Goal: Entertainment & Leisure: Consume media (video, audio)

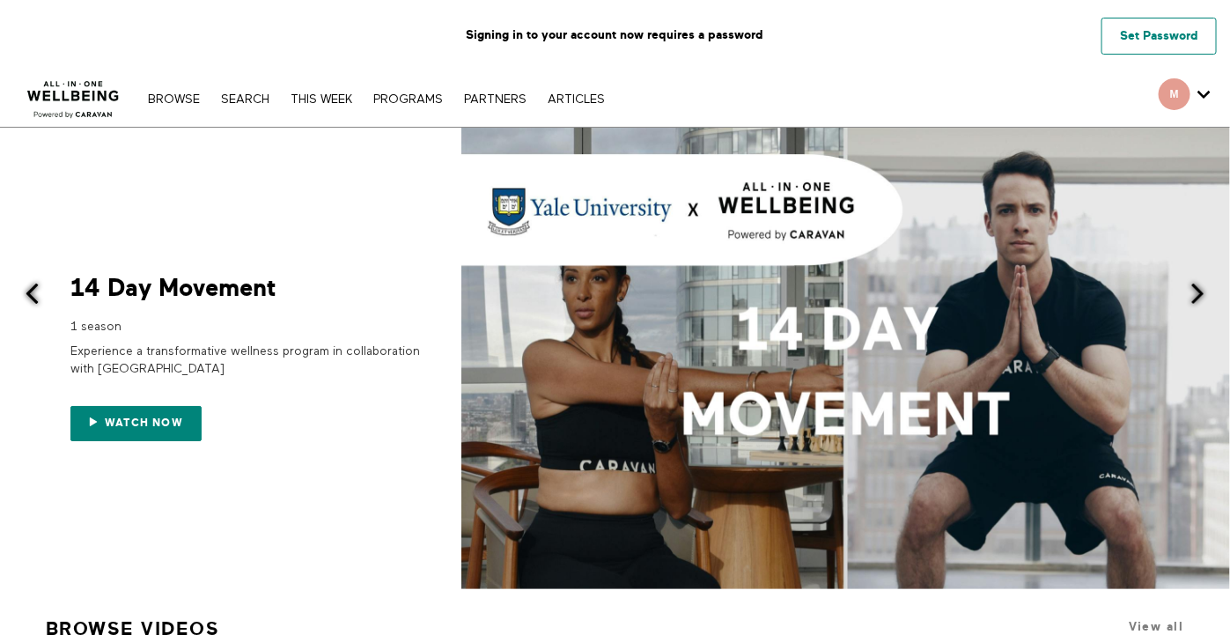
click at [1158, 40] on link "Set Password" at bounding box center [1159, 36] width 115 height 37
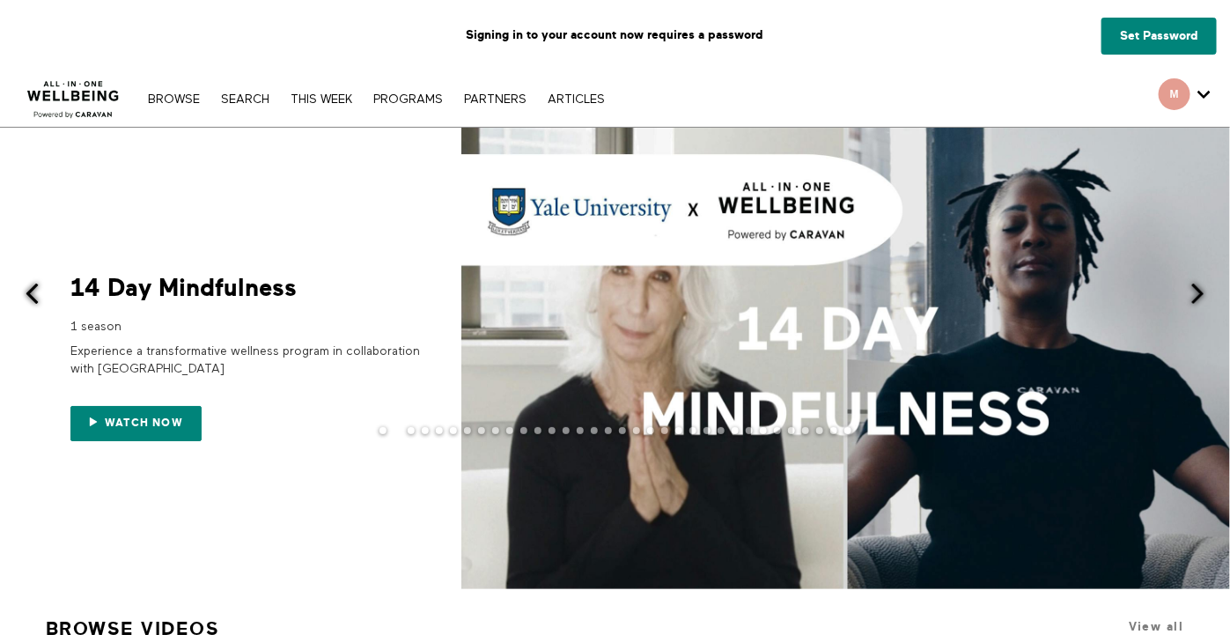
click at [157, 430] on div at bounding box center [615, 444] width 1230 height 35
click at [109, 421] on span "Watch now" at bounding box center [144, 423] width 78 height 12
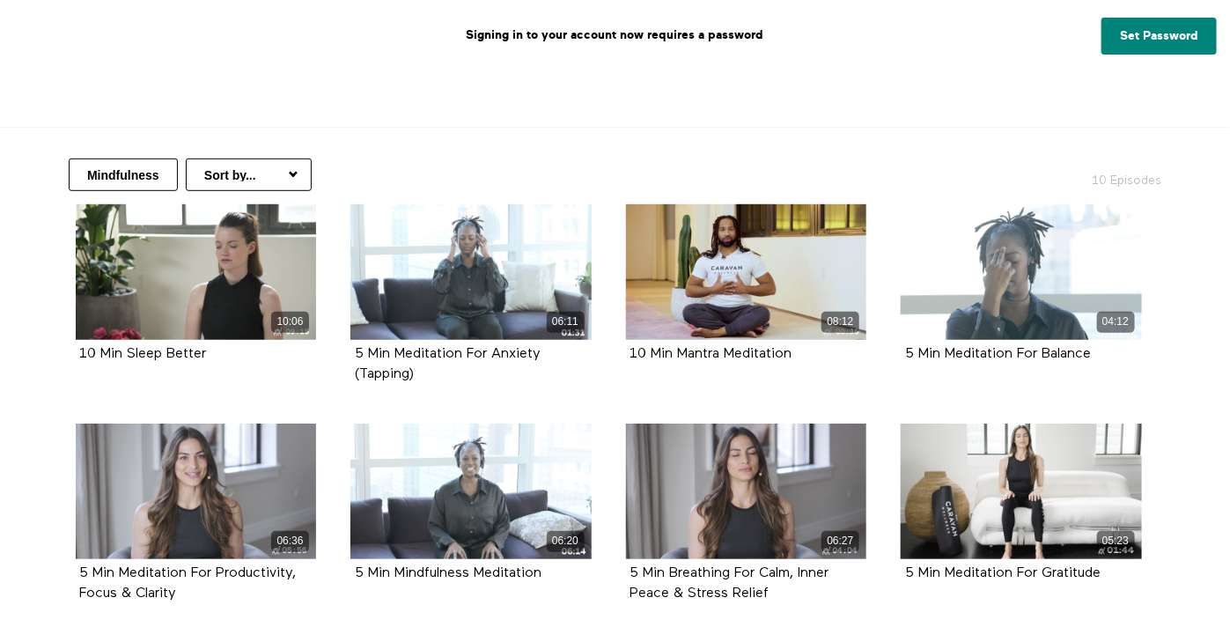
scroll to position [294, 0]
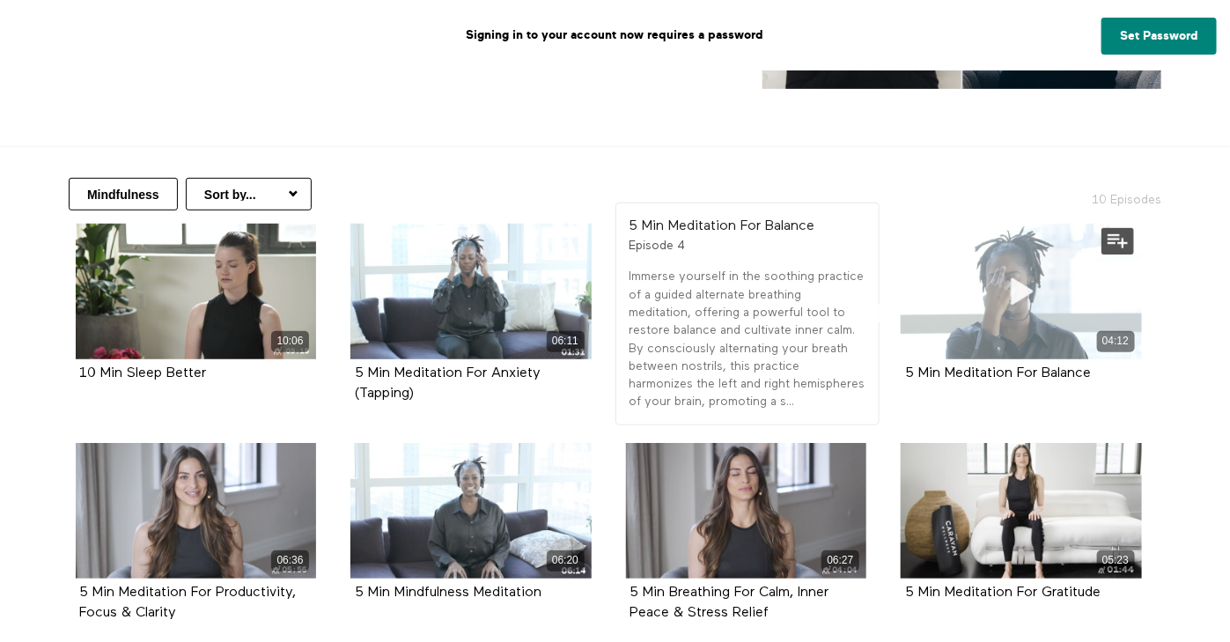
click at [1013, 320] on div "04:12" at bounding box center [1021, 292] width 241 height 136
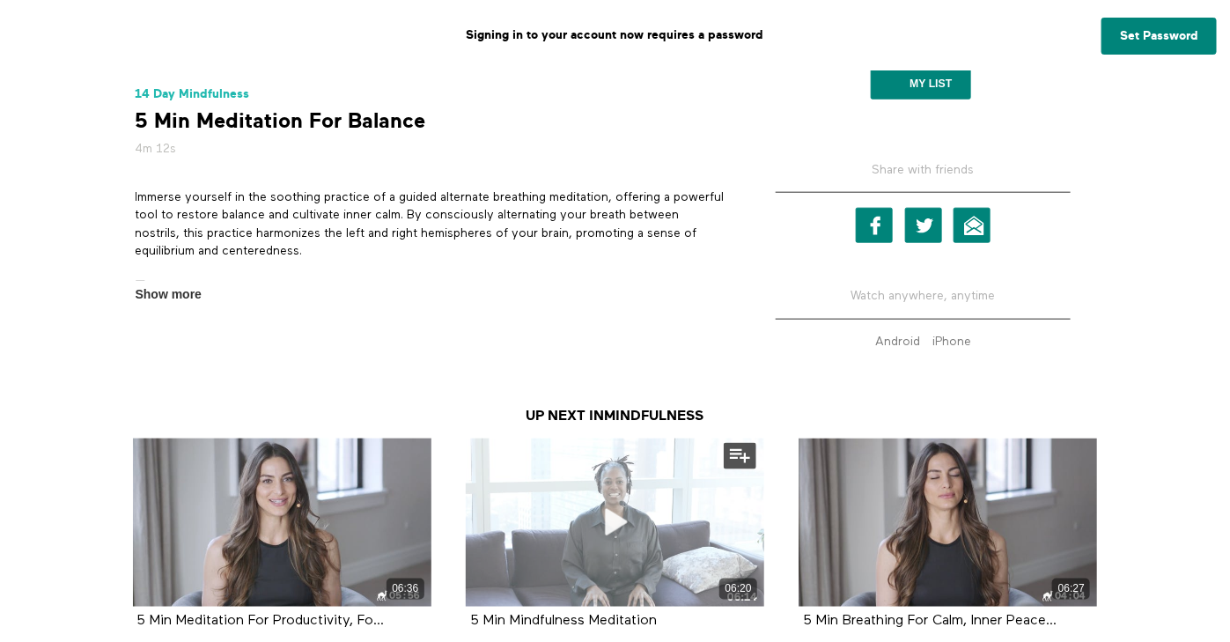
scroll to position [704, 0]
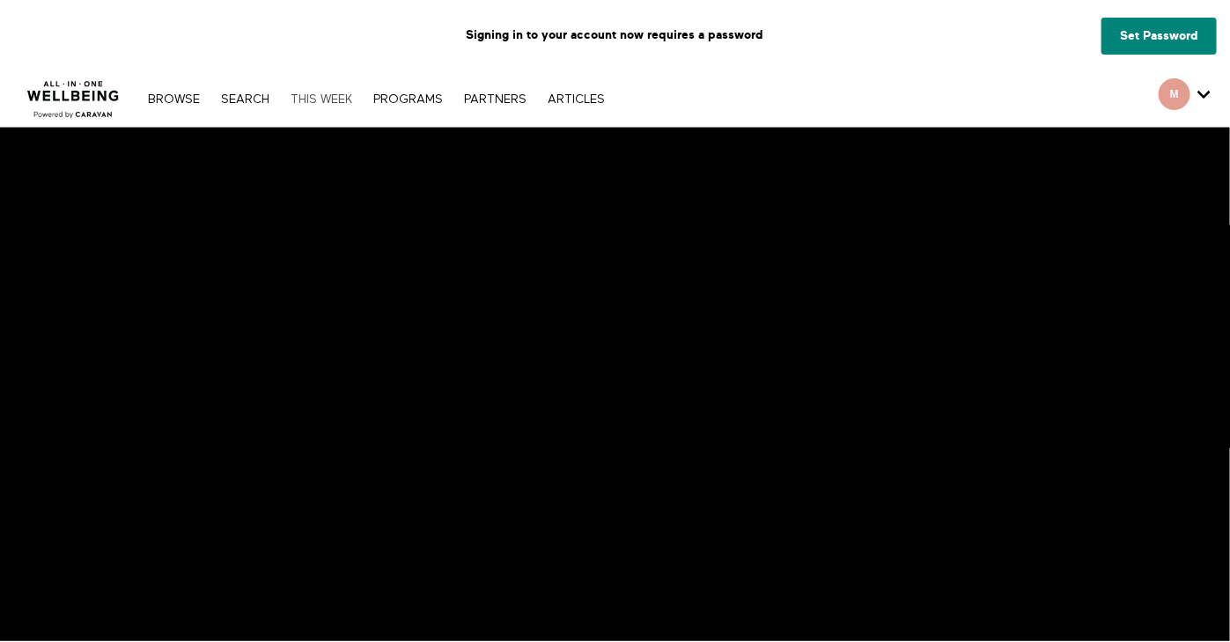
click at [309, 102] on link "THIS WEEK" at bounding box center [321, 99] width 79 height 12
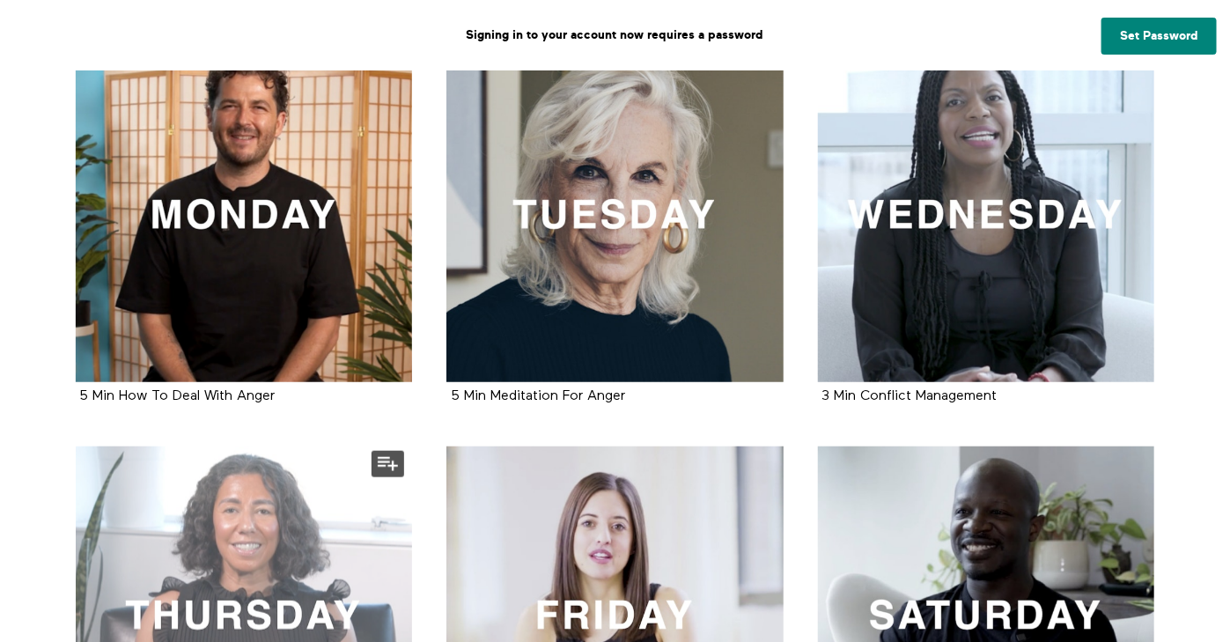
scroll to position [528, 0]
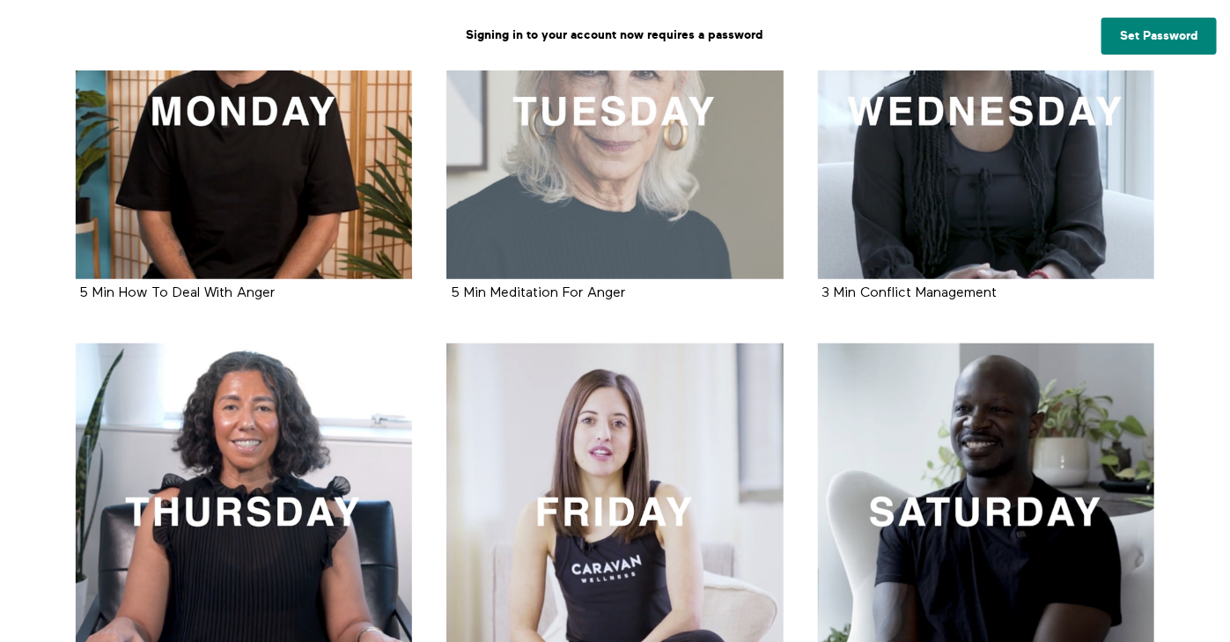
click at [595, 134] on div at bounding box center [614, 111] width 337 height 337
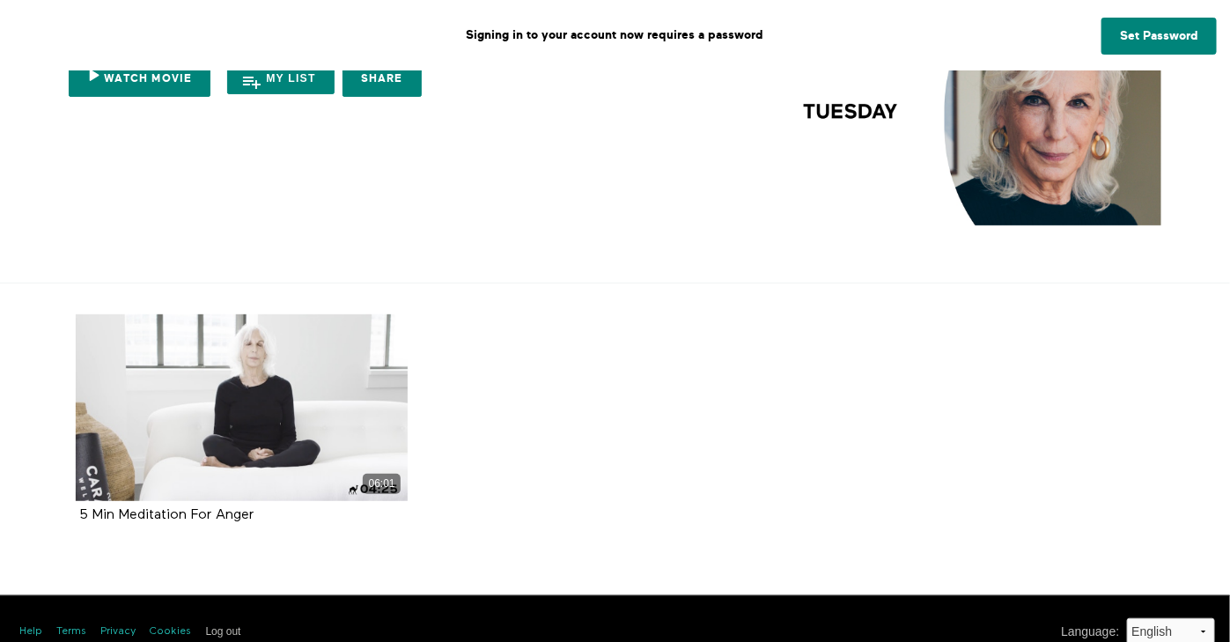
scroll to position [182, 0]
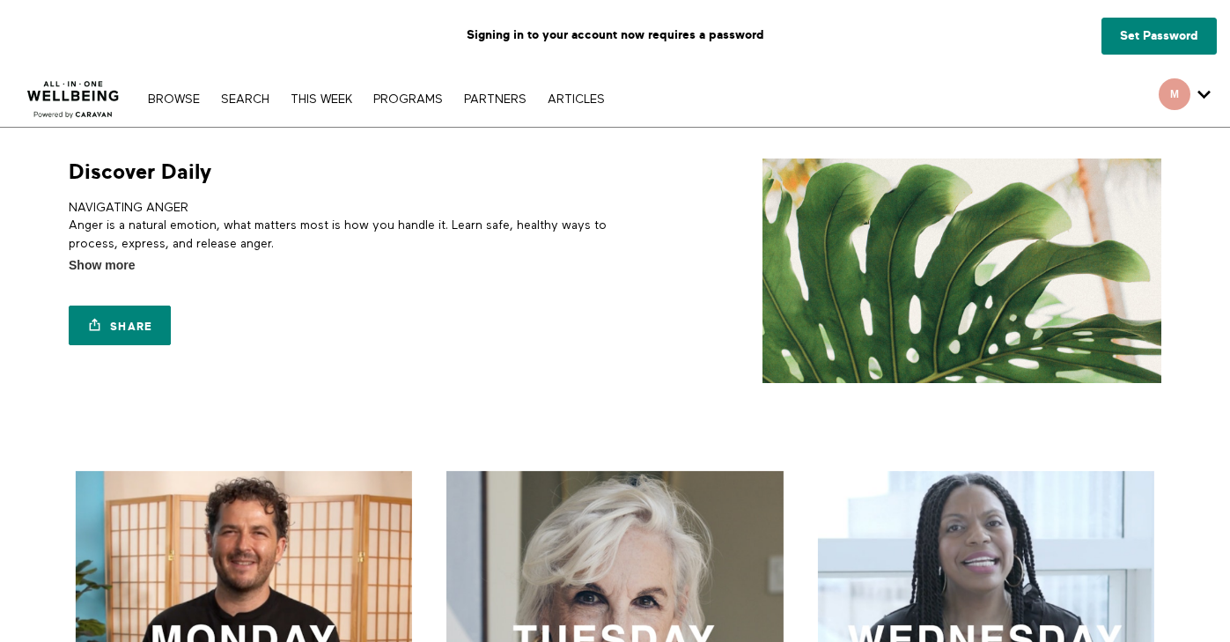
scroll to position [528, 0]
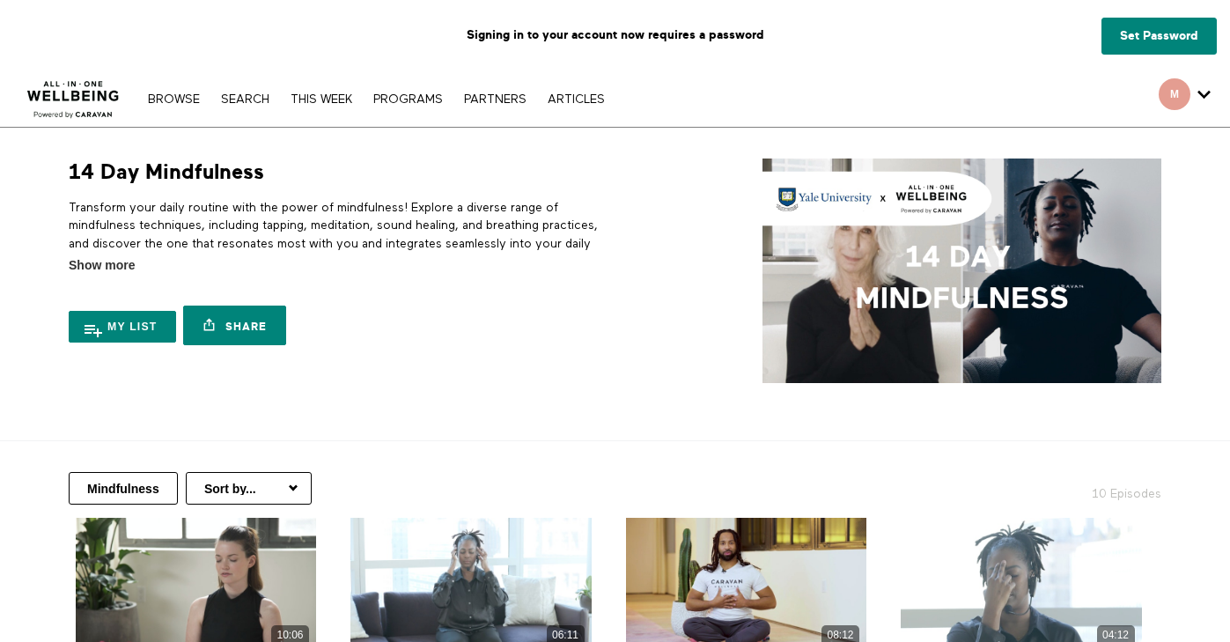
scroll to position [294, 0]
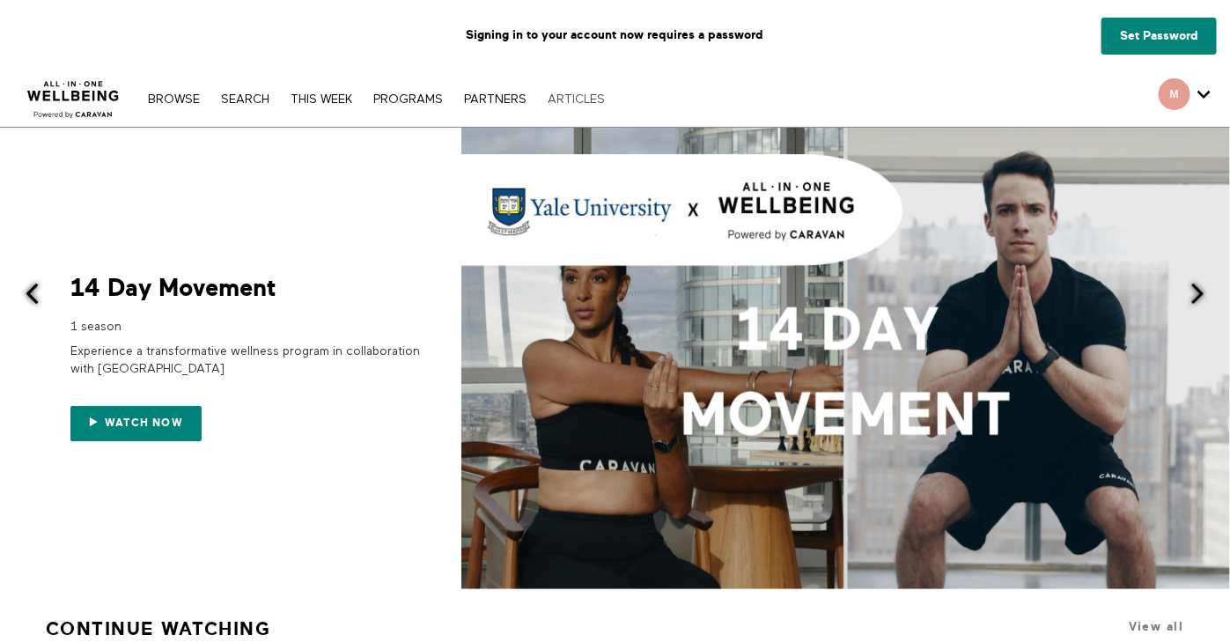
click at [568, 97] on link "ARTICLES" at bounding box center [576, 99] width 75 height 12
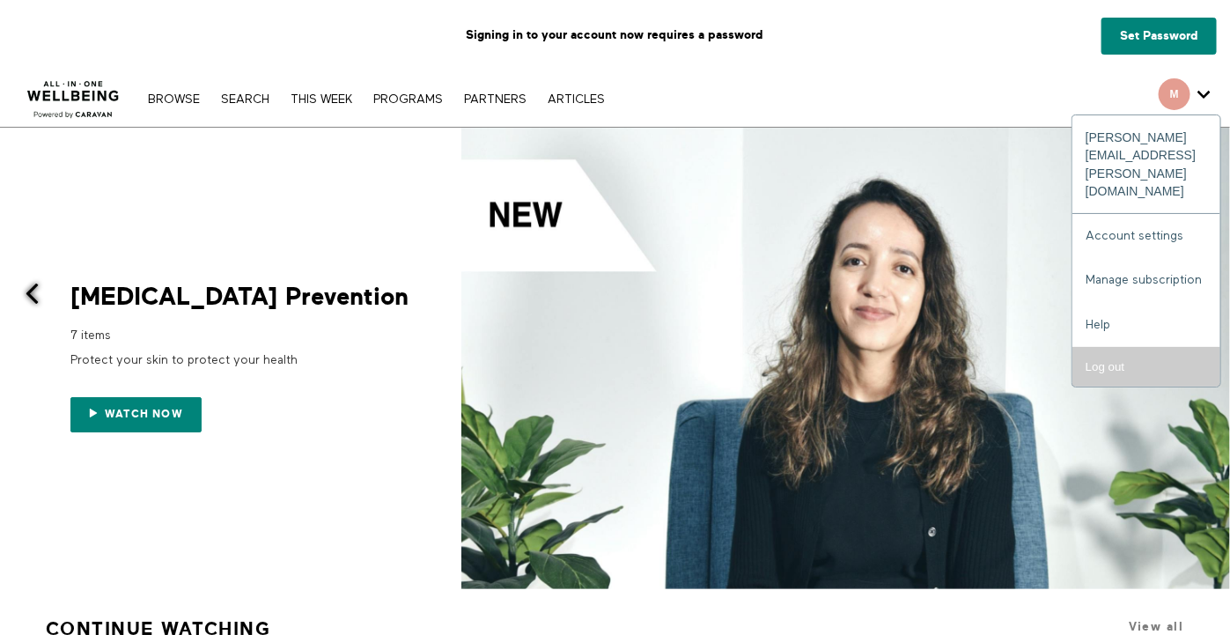
click at [1129, 347] on input "Log out" at bounding box center [1147, 367] width 148 height 40
